Goal: Entertainment & Leisure: Consume media (video, audio)

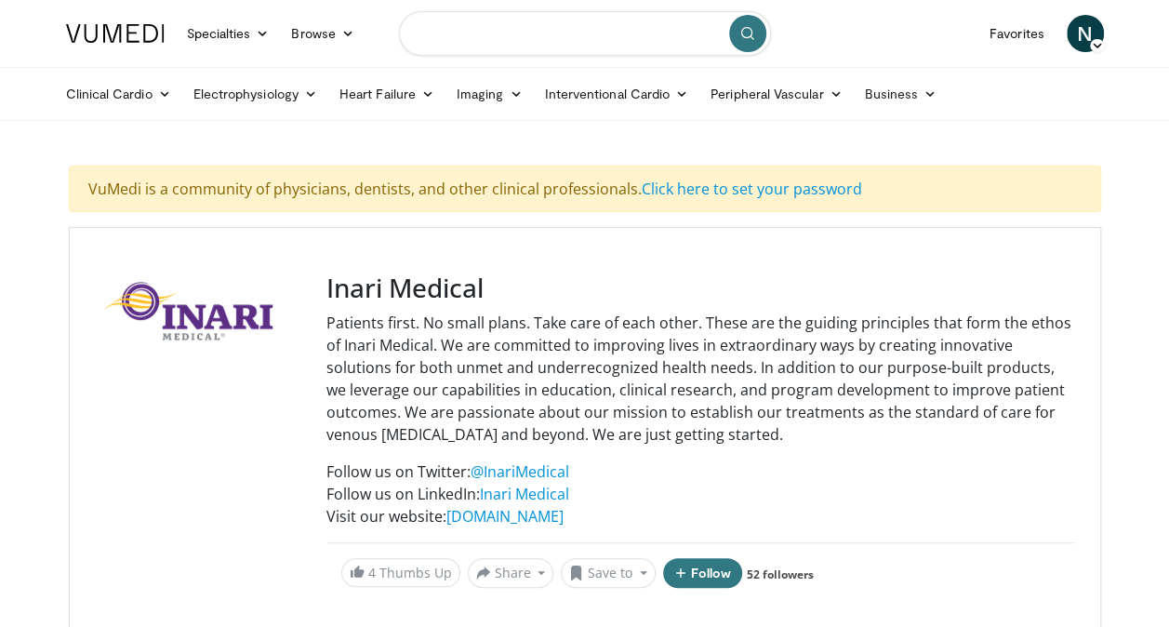
click at [579, 24] on input "Search topics, interventions" at bounding box center [585, 33] width 372 height 45
type input "*"
type input "**********"
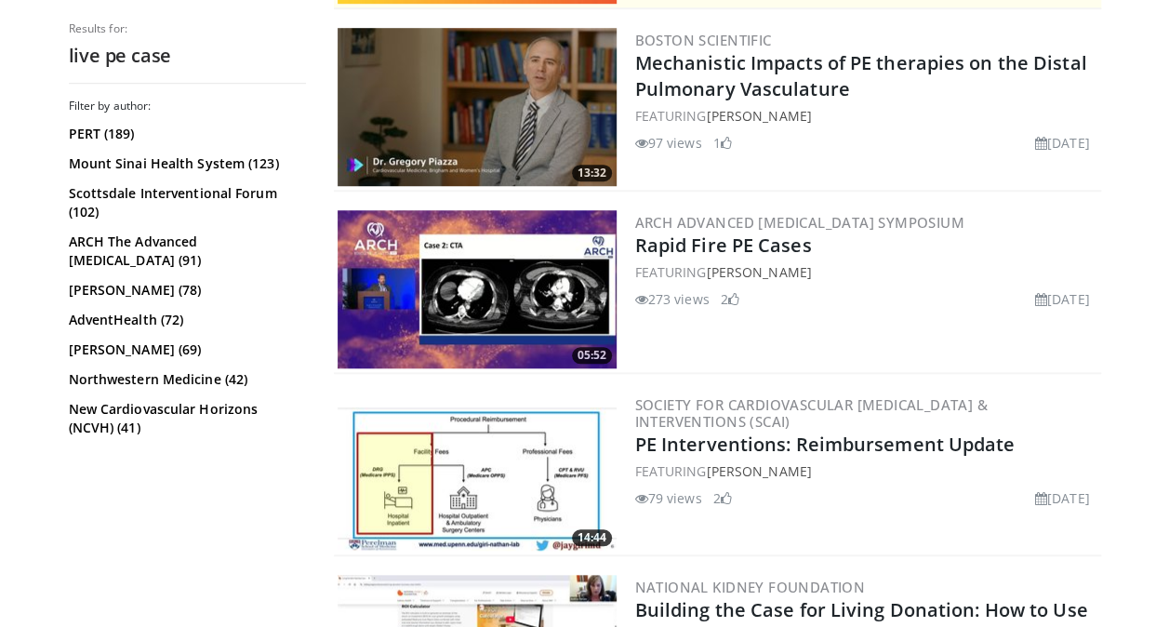
scroll to position [686, 0]
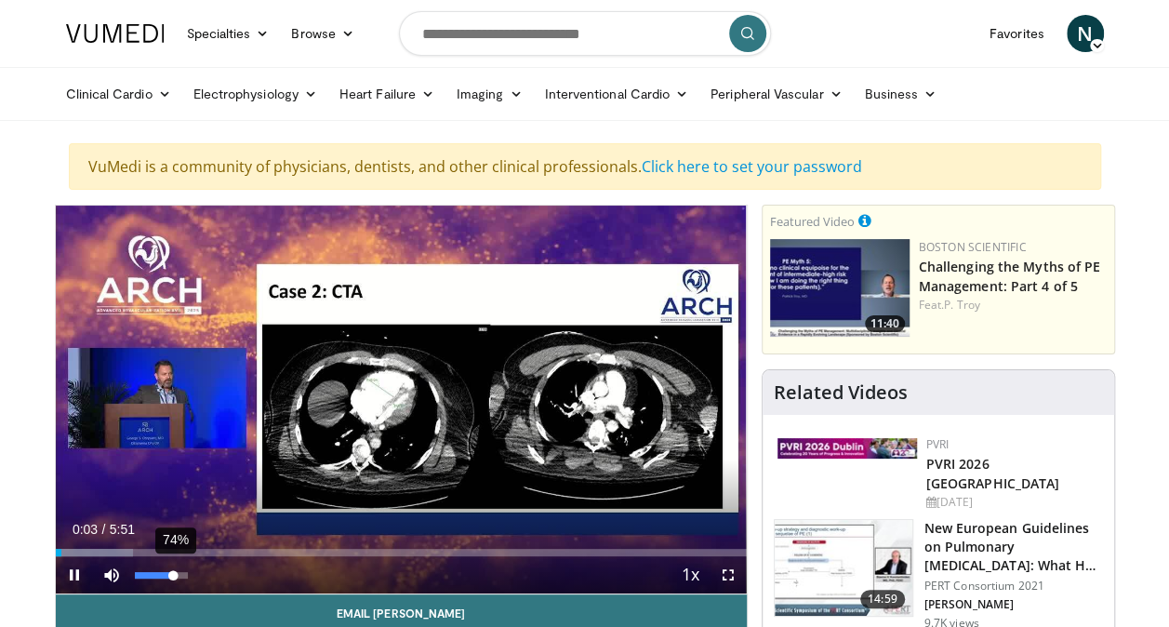
drag, startPoint x: 150, startPoint y: 571, endPoint x: 173, endPoint y: 569, distance: 23.3
click at [173, 572] on div "74%" at bounding box center [161, 575] width 53 height 7
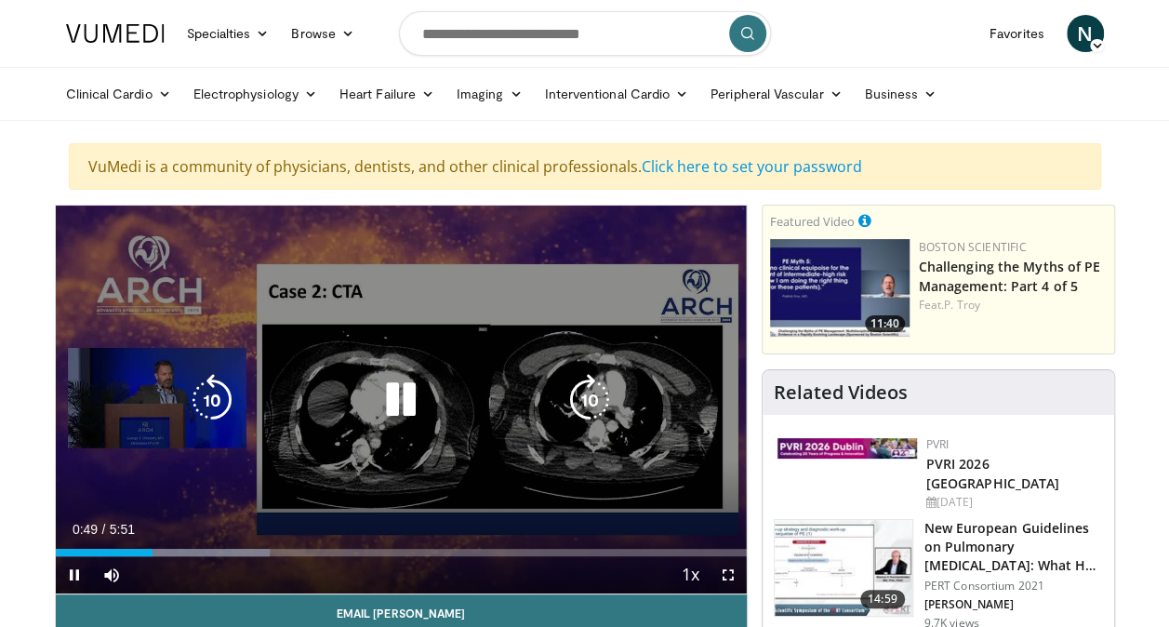
click at [383, 392] on icon "Video Player" at bounding box center [401, 400] width 52 height 52
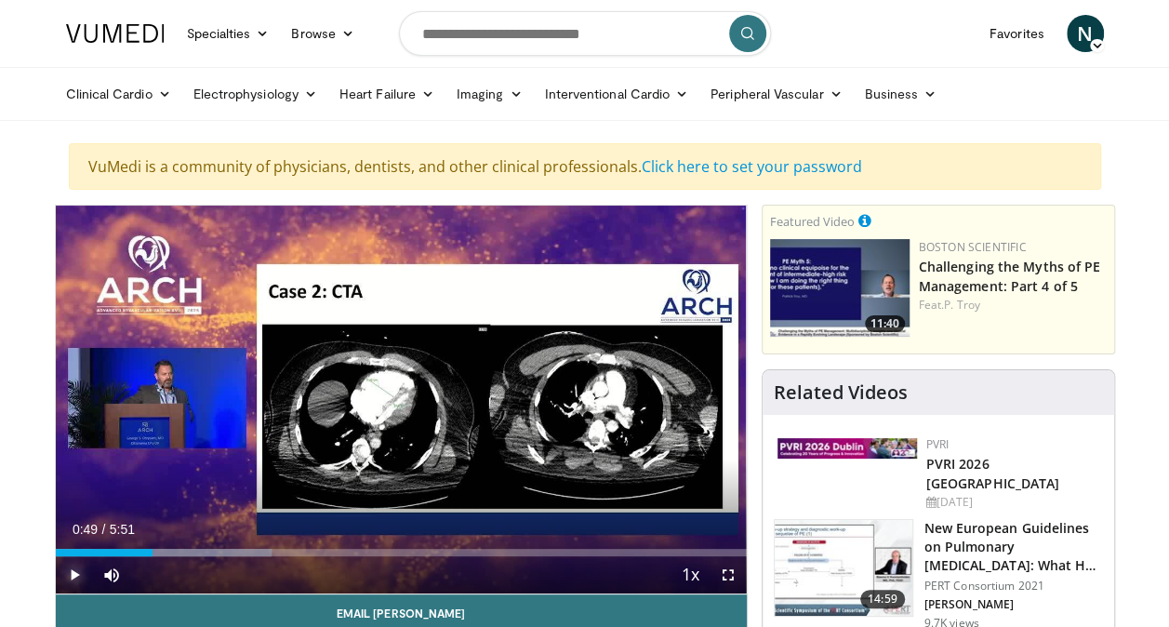
click at [79, 573] on span "Video Player" at bounding box center [74, 574] width 37 height 37
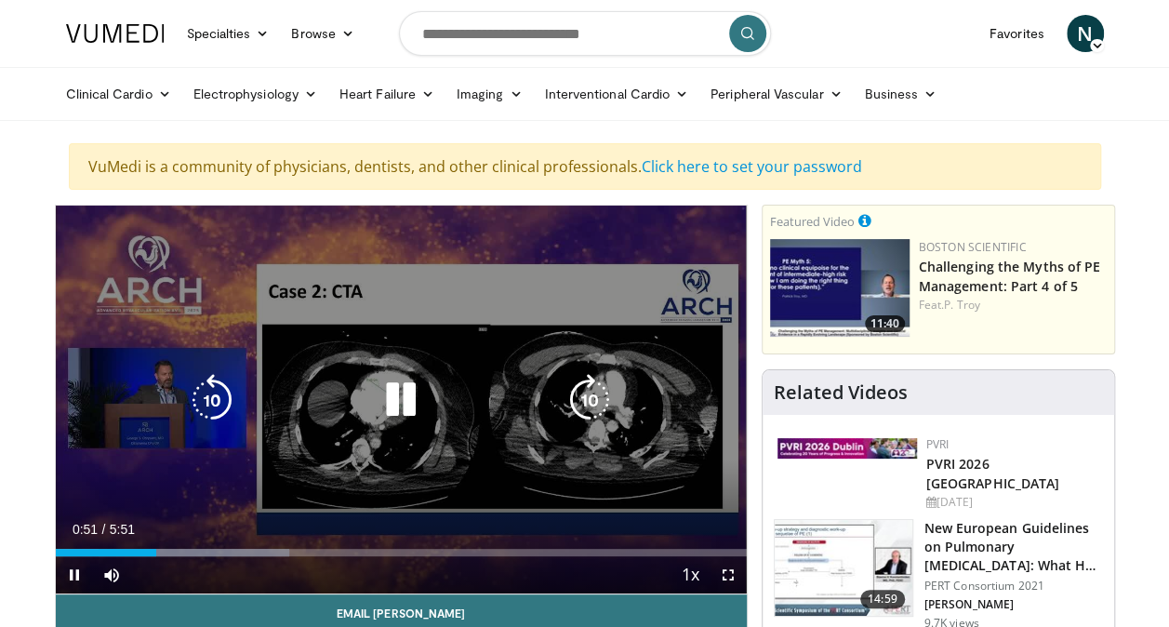
click at [400, 403] on icon "Video Player" at bounding box center [401, 400] width 52 height 52
